Goal: Information Seeking & Learning: Learn about a topic

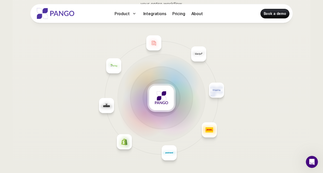
scroll to position [1902, 0]
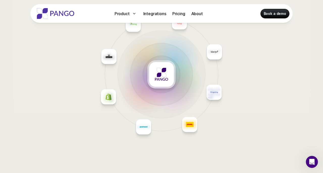
drag, startPoint x: 114, startPoint y: 120, endPoint x: 144, endPoint y: 130, distance: 31.3
click at [144, 130] on div at bounding box center [143, 126] width 124 height 55
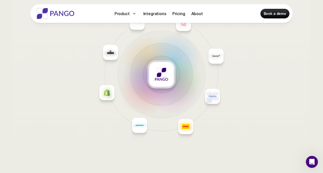
click at [164, 77] on img at bounding box center [161, 74] width 13 height 13
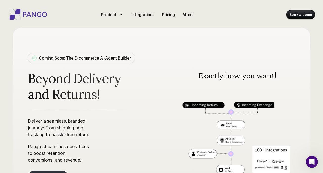
scroll to position [0, 0]
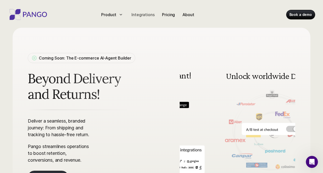
click at [149, 14] on p "Integrations" at bounding box center [142, 15] width 23 height 6
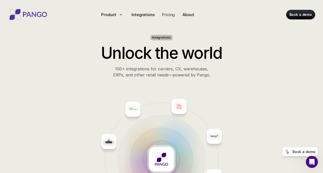
click at [163, 15] on p "Pricing" at bounding box center [168, 15] width 13 height 6
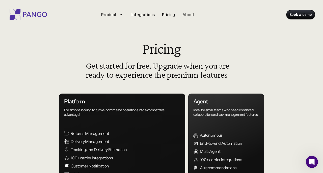
click at [188, 15] on p "About" at bounding box center [188, 15] width 12 height 6
